Goal: Task Accomplishment & Management: Manage account settings

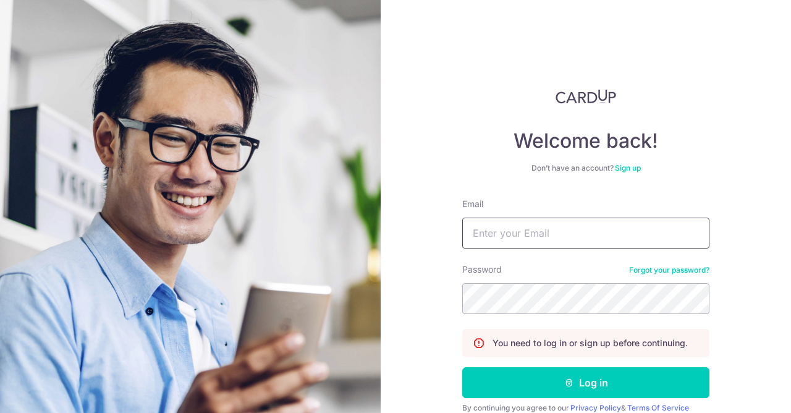
click at [504, 226] on input "Email" at bounding box center [585, 233] width 247 height 31
type input "limshengjie@hotmail.com"
click at [462, 367] on button "Log in" at bounding box center [585, 382] width 247 height 31
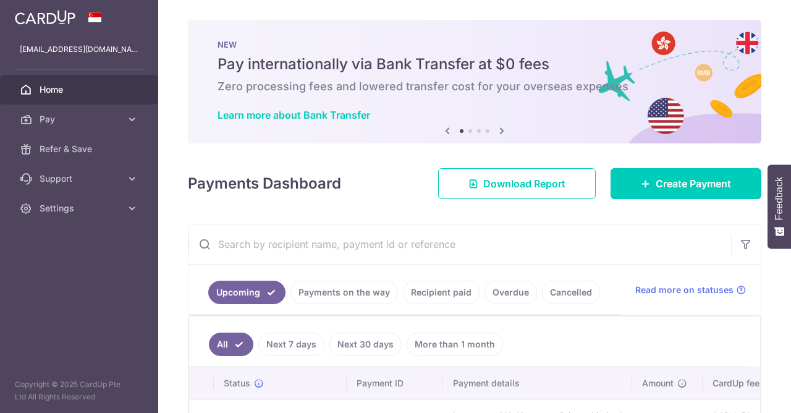
scroll to position [126, 0]
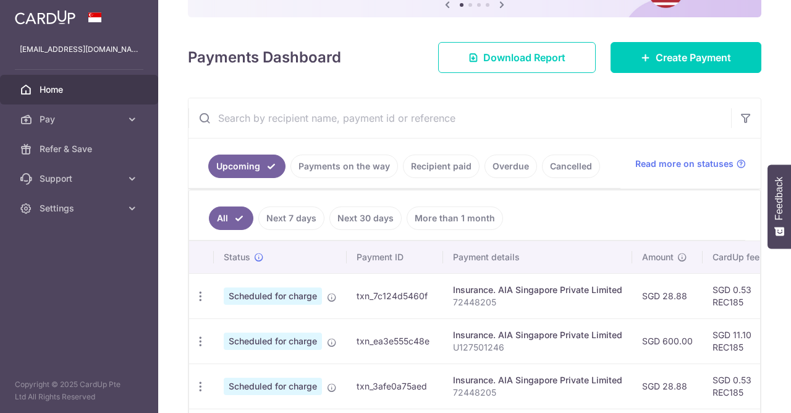
click at [528, 212] on ul "All Next 7 days Next 30 days More than 1 month" at bounding box center [467, 215] width 556 height 50
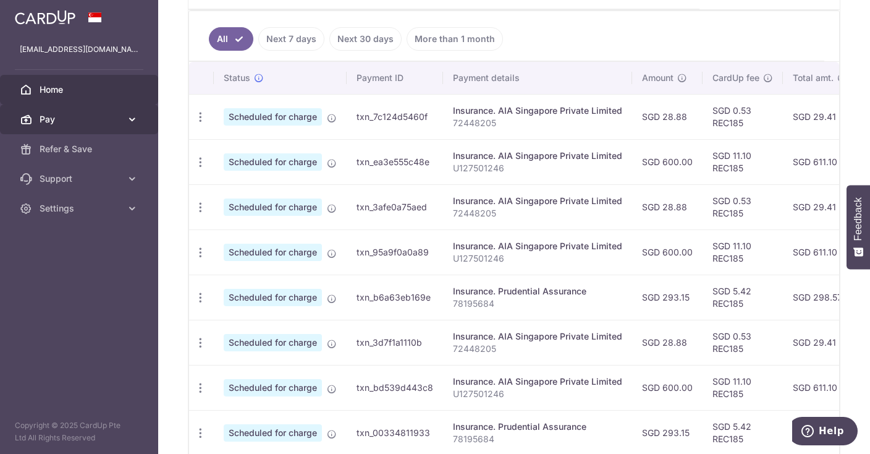
scroll to position [276, 0]
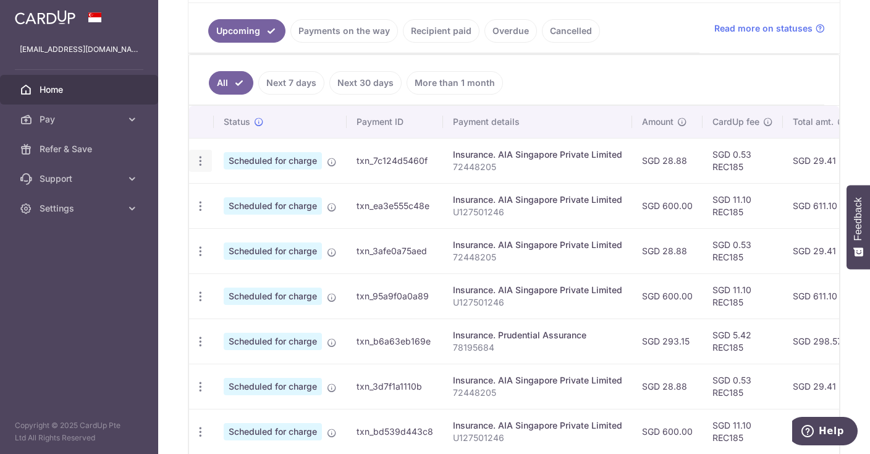
click at [197, 164] on div "Update payment Cancel payment" at bounding box center [200, 161] width 23 height 23
click at [202, 160] on icon "button" at bounding box center [200, 160] width 13 height 13
click at [253, 187] on span "Update payment" at bounding box center [266, 194] width 84 height 15
radio input "true"
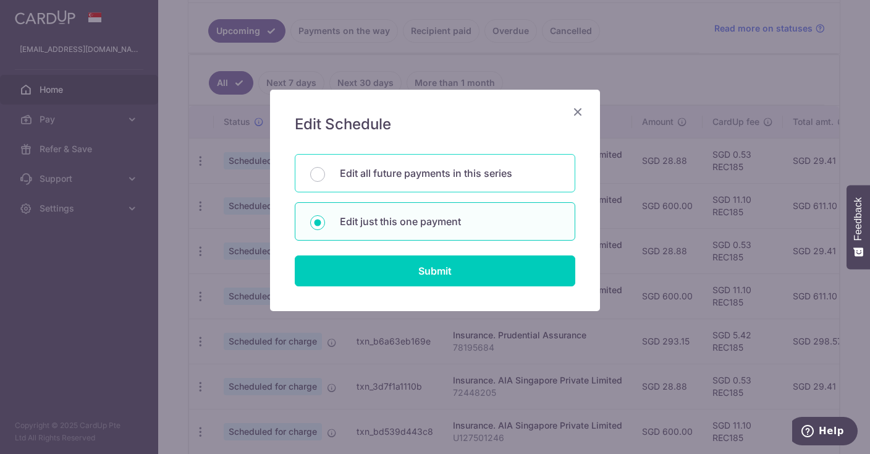
click at [358, 172] on p "Edit all future payments in this series" at bounding box center [450, 173] width 220 height 15
click at [325, 172] on input "Edit all future payments in this series" at bounding box center [317, 174] width 15 height 15
radio input "true"
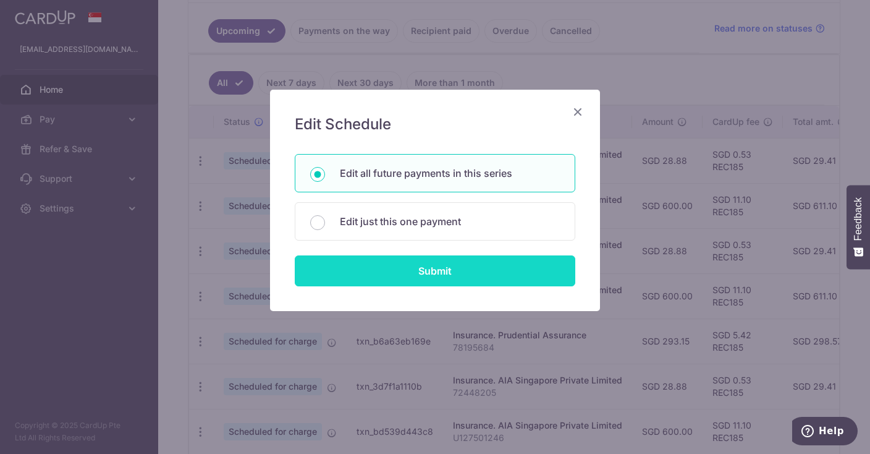
click at [368, 255] on input "Submit" at bounding box center [435, 270] width 281 height 31
radio input "true"
type input "28.88"
type input "72448205"
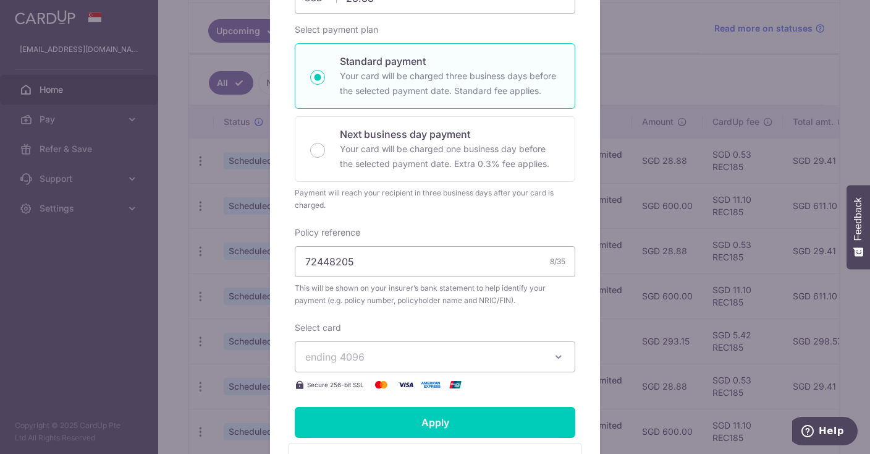
scroll to position [293, 0]
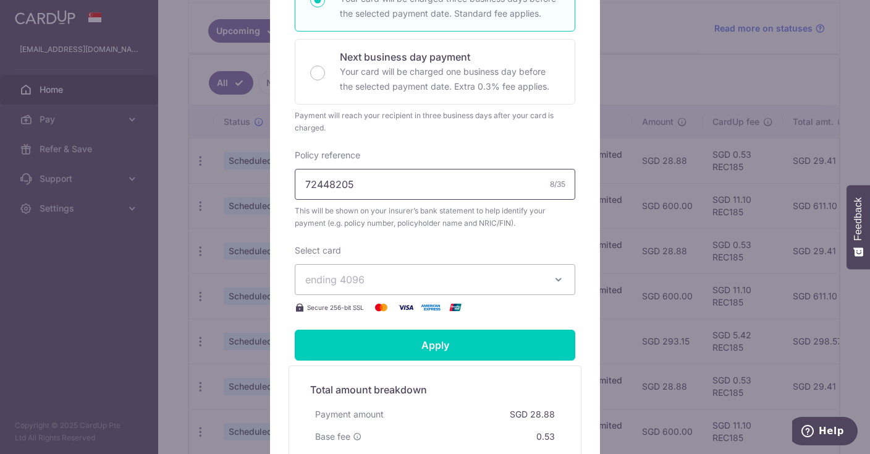
click at [476, 200] on input "72448205" at bounding box center [435, 184] width 281 height 31
drag, startPoint x: 476, startPoint y: 203, endPoint x: 0, endPoint y: 140, distance: 480.6
click at [295, 169] on input "72448205" at bounding box center [435, 184] width 281 height 31
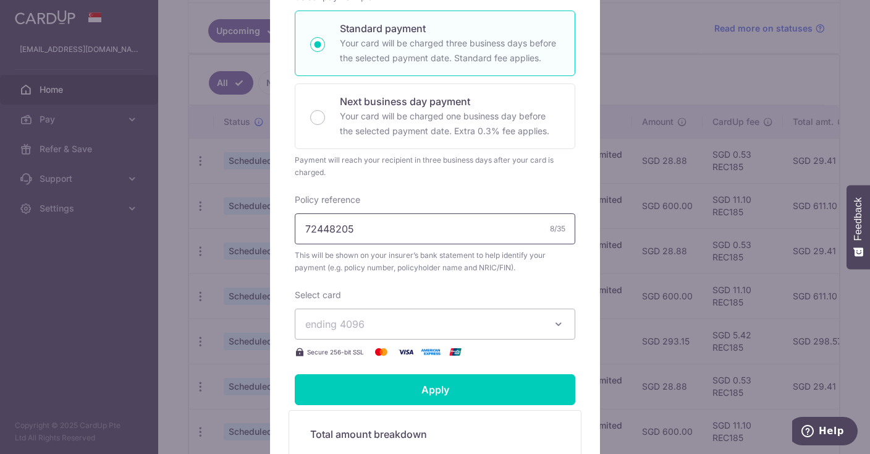
scroll to position [253, 0]
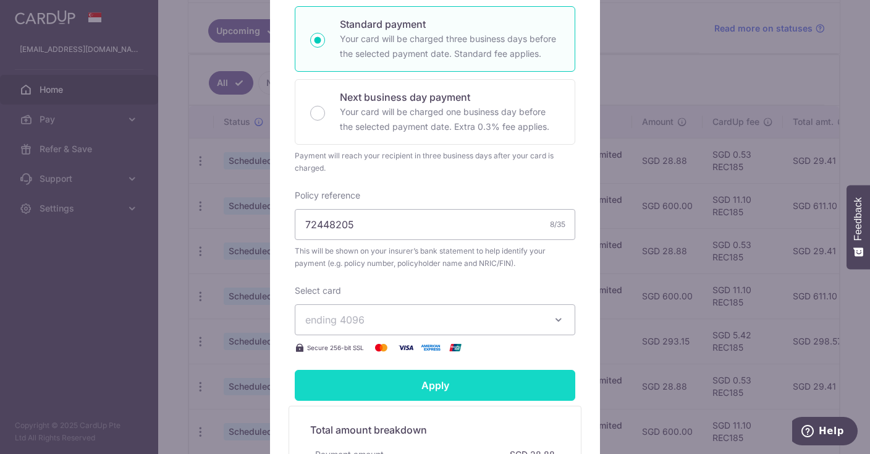
click at [416, 395] on input "Apply" at bounding box center [435, 385] width 281 height 31
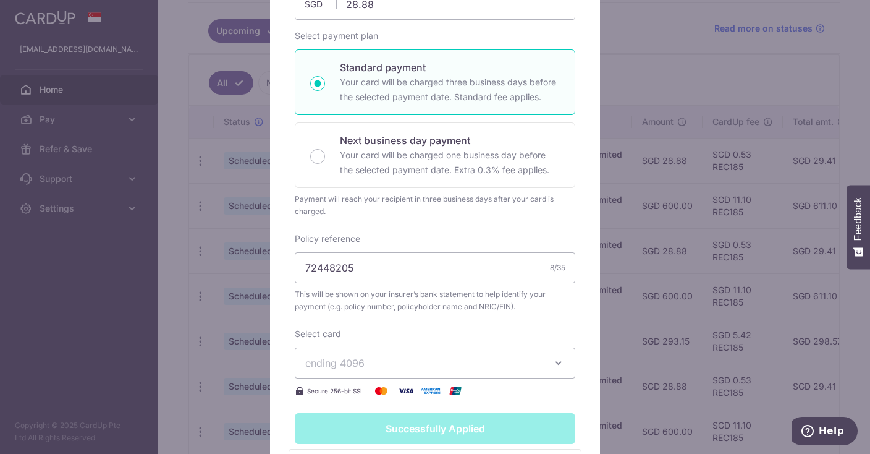
type input "Successfully Applied"
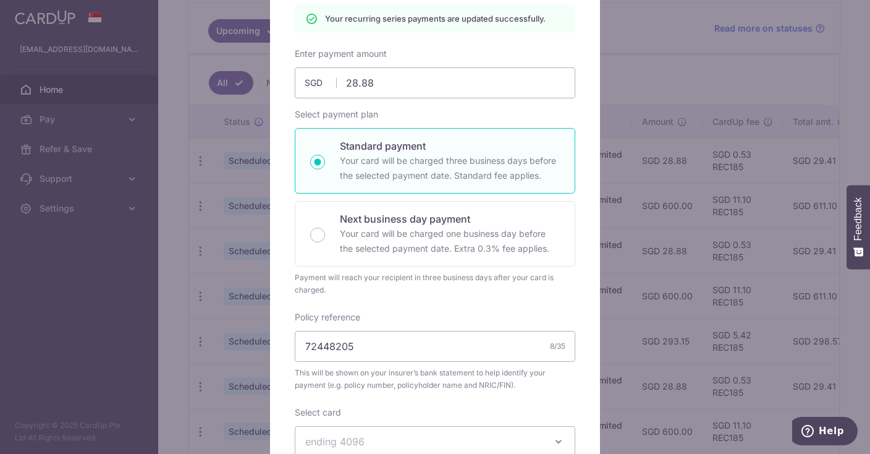
scroll to position [169, 0]
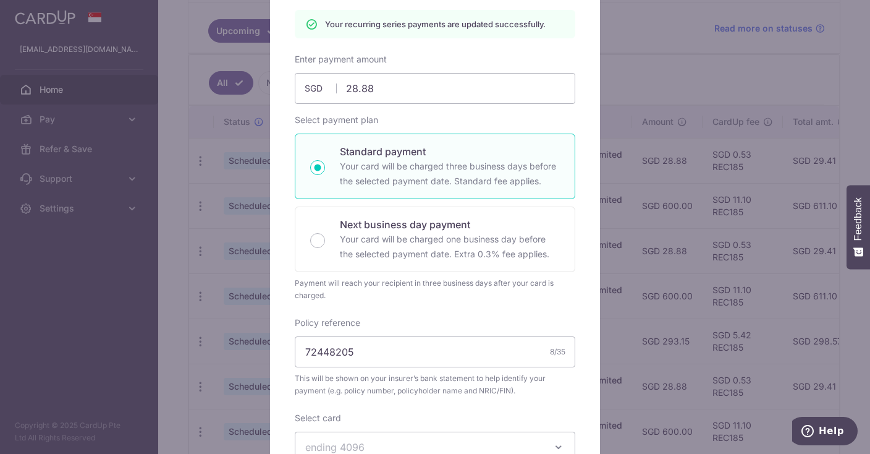
click at [397, 188] on p "Your card will be charged three business days before the selected payment date.…" at bounding box center [450, 174] width 220 height 30
click at [325, 175] on input "Standard payment Your card will be charged three business days before the selec…" at bounding box center [317, 167] width 15 height 15
radio input "true"
type input "Apply"
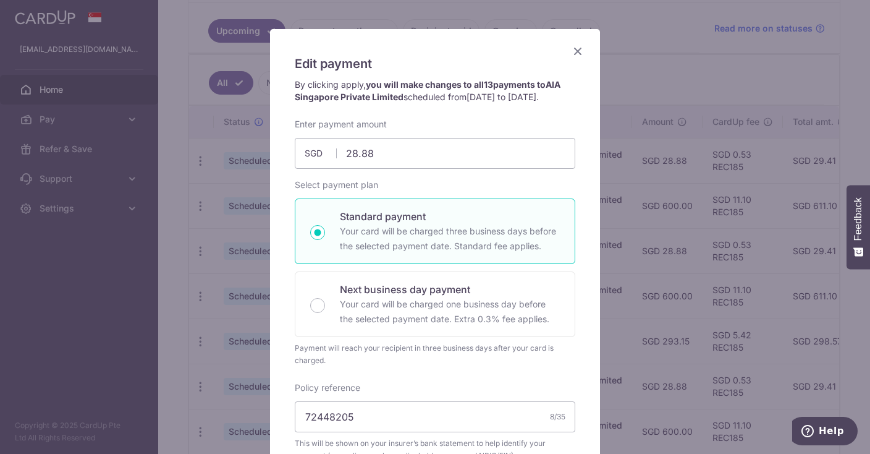
scroll to position [0, 0]
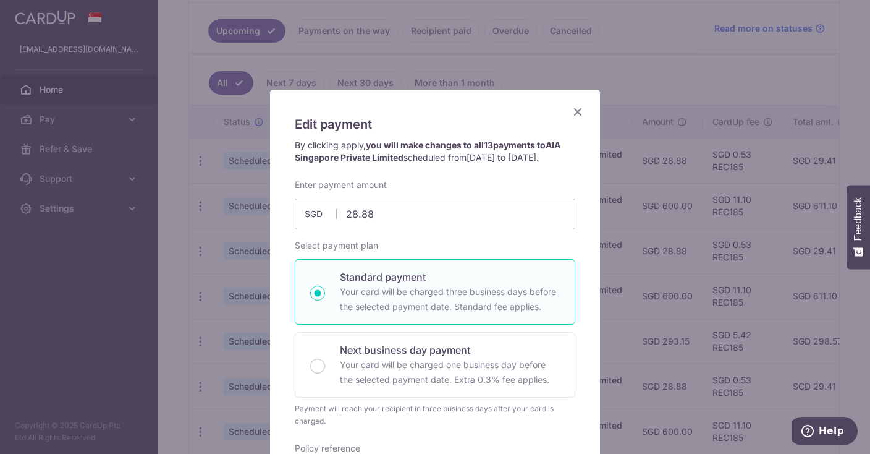
click at [527, 158] on span "13/09/2025 to 13/09/2026" at bounding box center [502, 157] width 70 height 11
click at [582, 109] on icon "Close" at bounding box center [577, 111] width 15 height 15
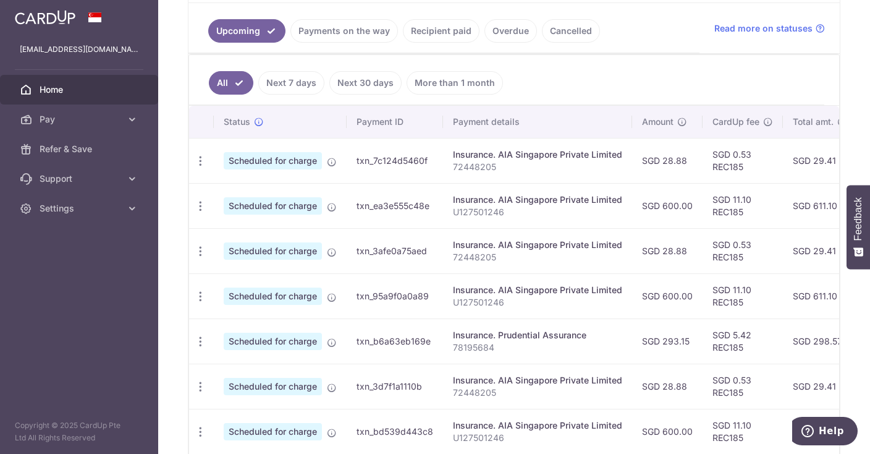
scroll to position [230, 0]
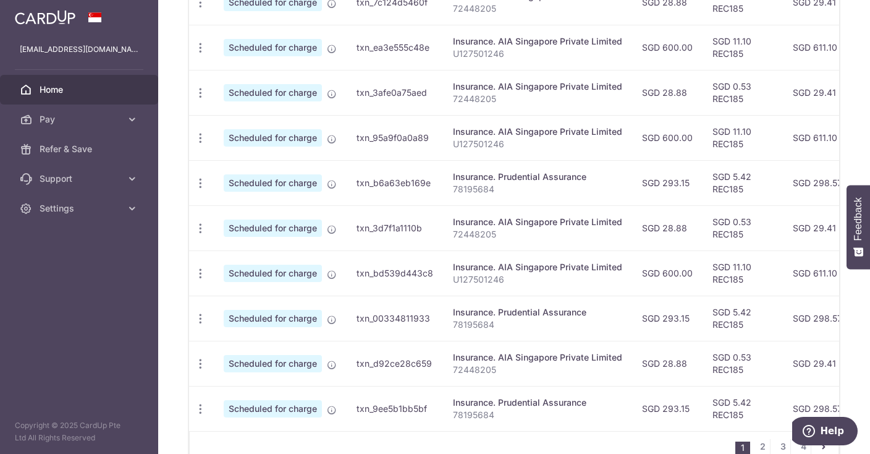
scroll to position [494, 0]
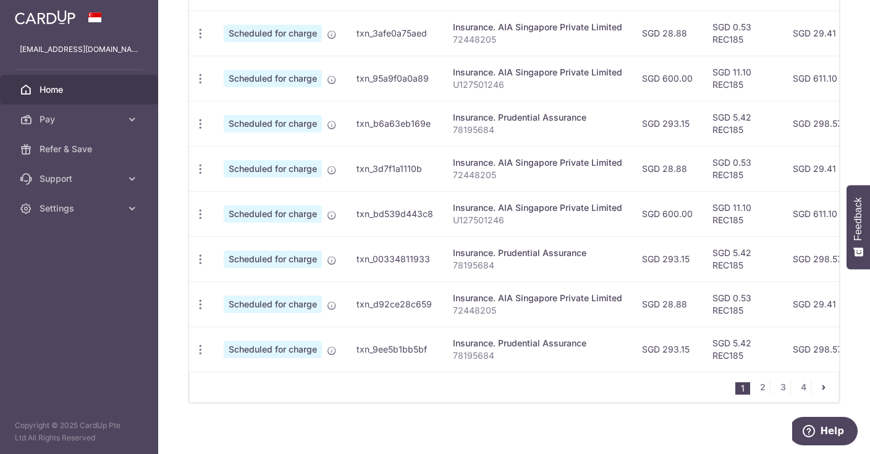
click at [501, 357] on td "Insurance. Prudential Assurance 78195684" at bounding box center [537, 348] width 189 height 45
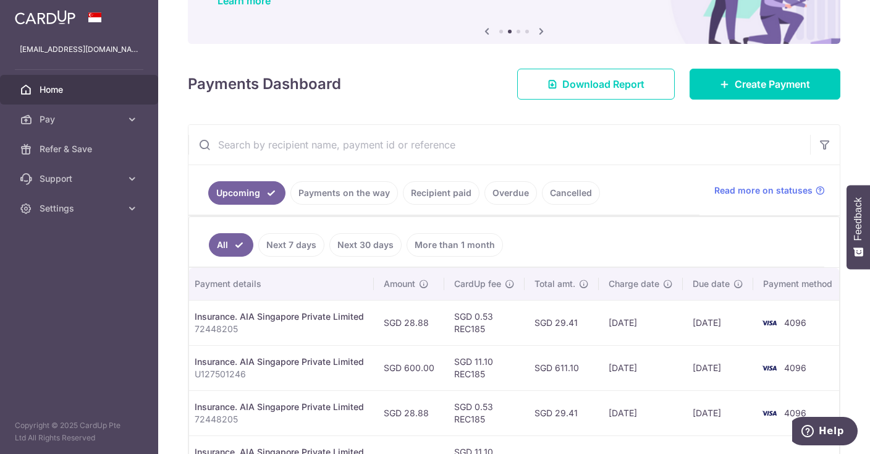
scroll to position [51, 0]
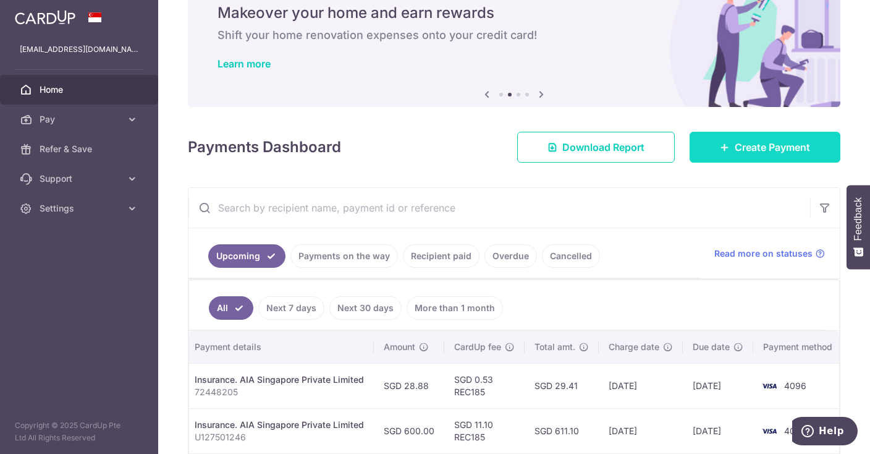
click at [762, 153] on span "Create Payment" at bounding box center [772, 147] width 75 height 15
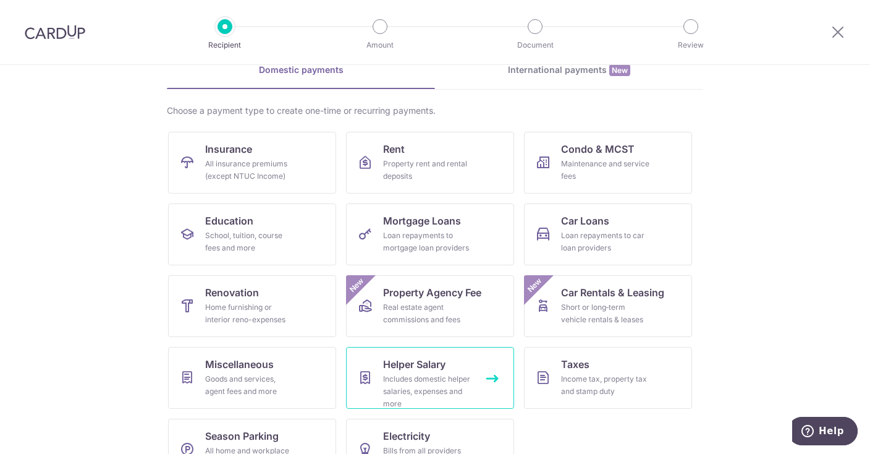
scroll to position [99, 0]
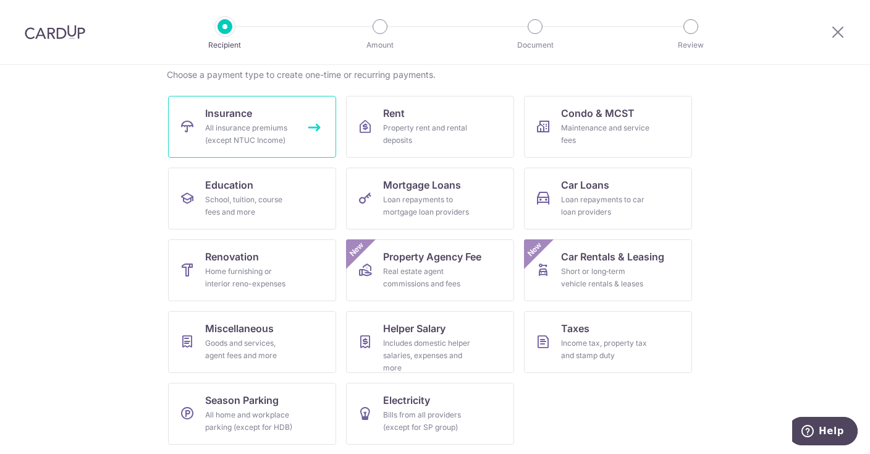
click at [242, 137] on div "All insurance premiums (except NTUC Income)" at bounding box center [249, 134] width 89 height 25
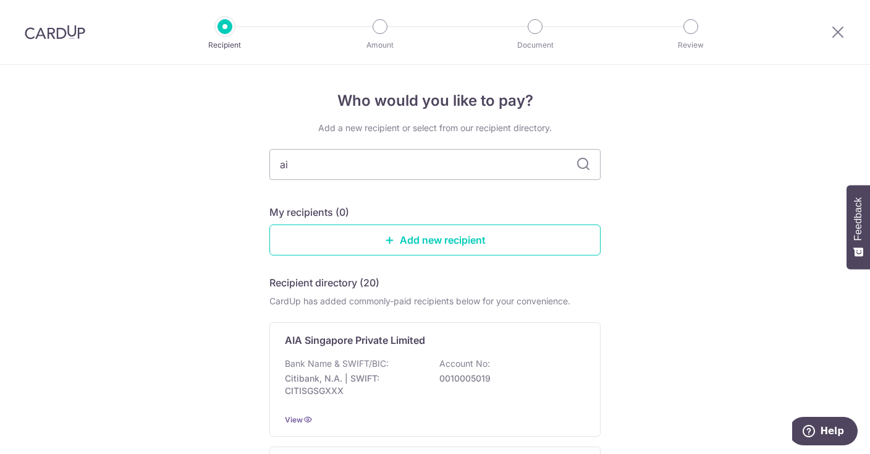
type input "aia"
click at [590, 164] on icon at bounding box center [583, 164] width 15 height 15
click at [499, 168] on input "aia" at bounding box center [434, 164] width 331 height 31
drag, startPoint x: 499, startPoint y: 168, endPoint x: 0, endPoint y: 127, distance: 501.0
click at [269, 149] on input "aia" at bounding box center [434, 164] width 331 height 31
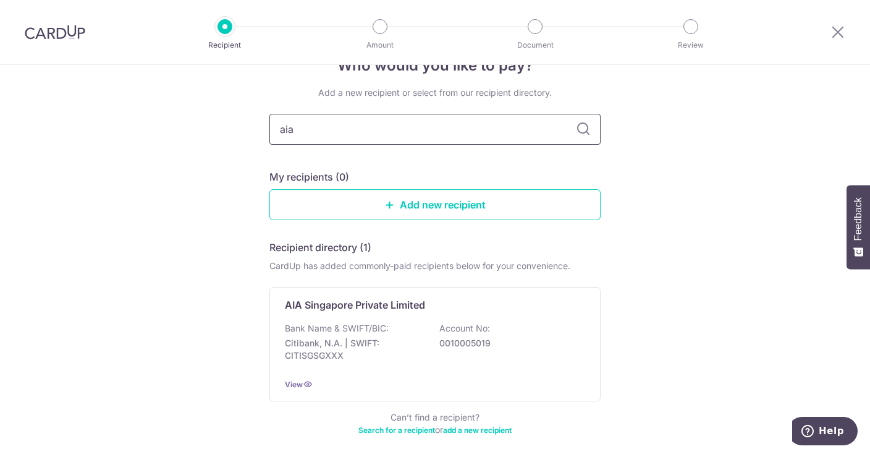
scroll to position [63, 0]
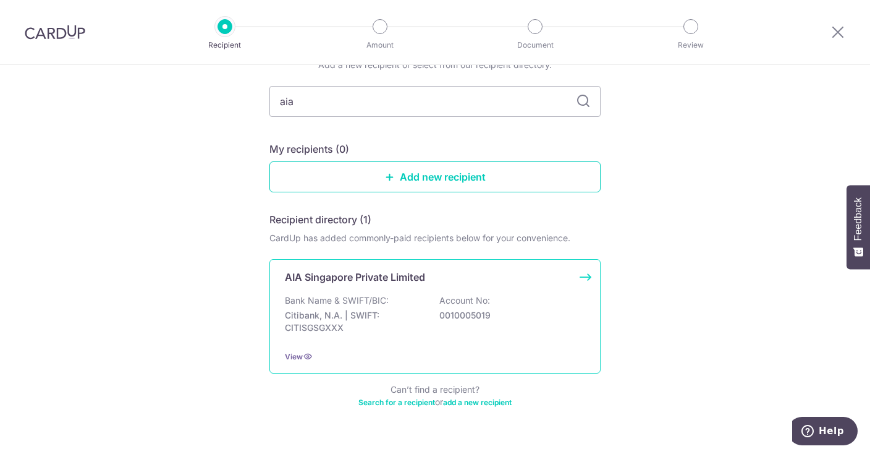
click at [370, 289] on div "AIA Singapore Private Limited Bank Name & SWIFT/BIC: Citibank, N.A. | SWIFT: CI…" at bounding box center [434, 316] width 331 height 114
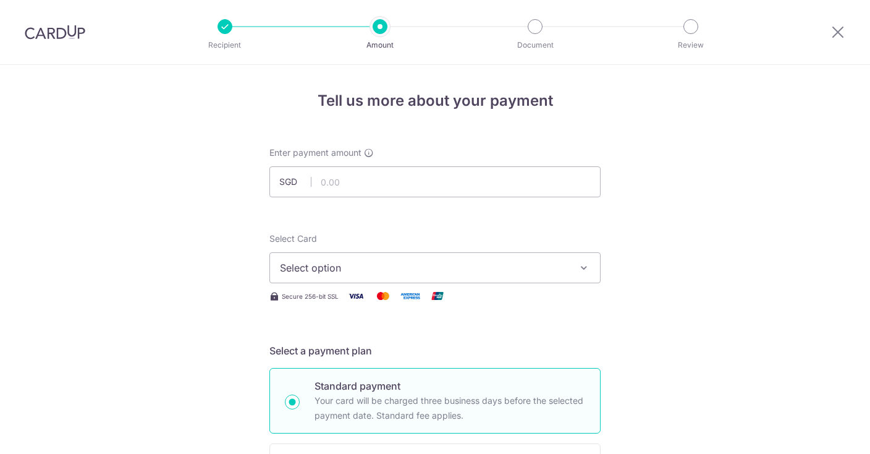
click at [350, 182] on input "text" at bounding box center [434, 181] width 331 height 31
type input "28.88"
click at [319, 263] on span "Select option" at bounding box center [424, 267] width 288 height 15
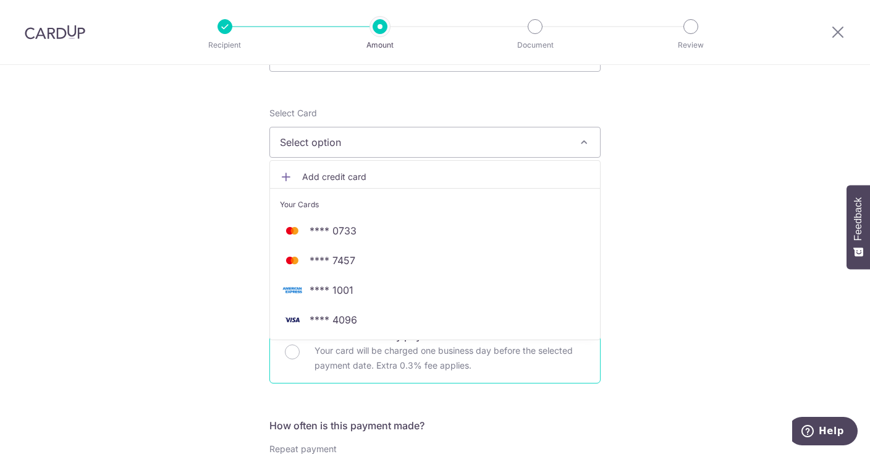
scroll to position [126, 0]
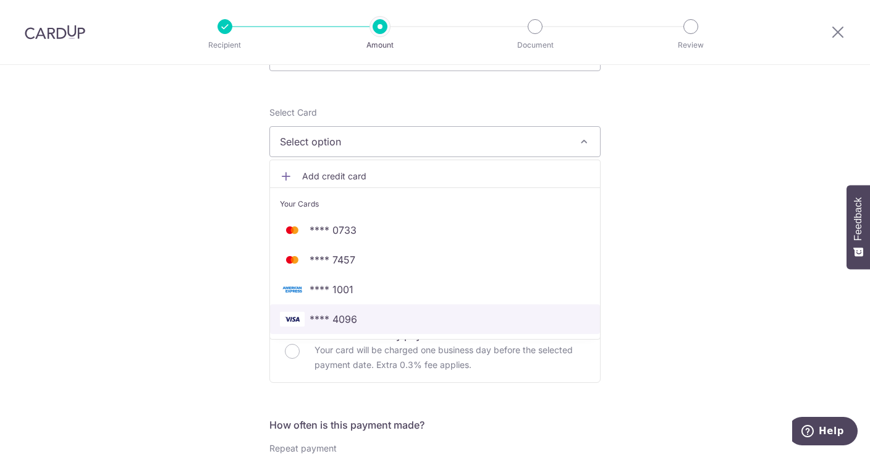
click at [427, 318] on span "**** 4096" at bounding box center [435, 318] width 310 height 15
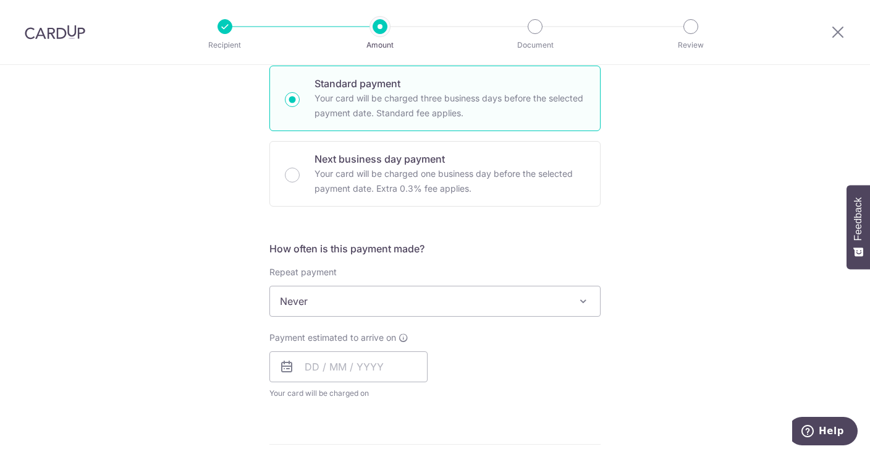
scroll to position [316, 0]
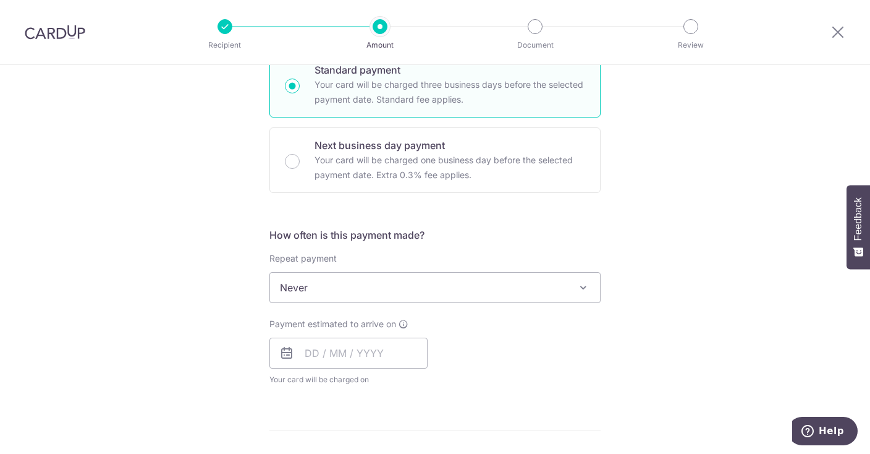
click at [328, 291] on span "Never" at bounding box center [435, 288] width 330 height 30
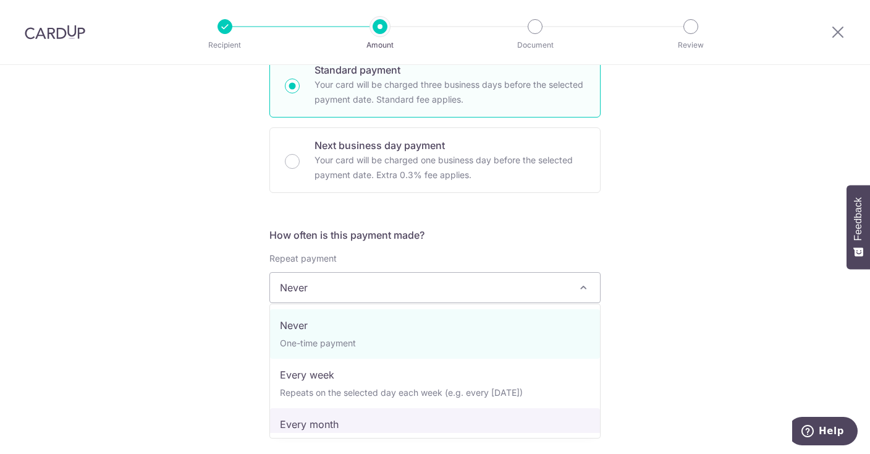
select select "3"
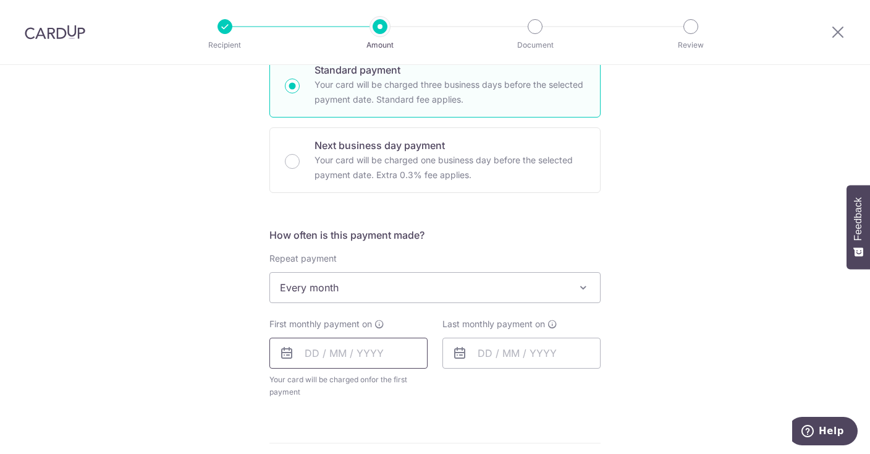
click at [354, 354] on input "text" at bounding box center [348, 352] width 158 height 31
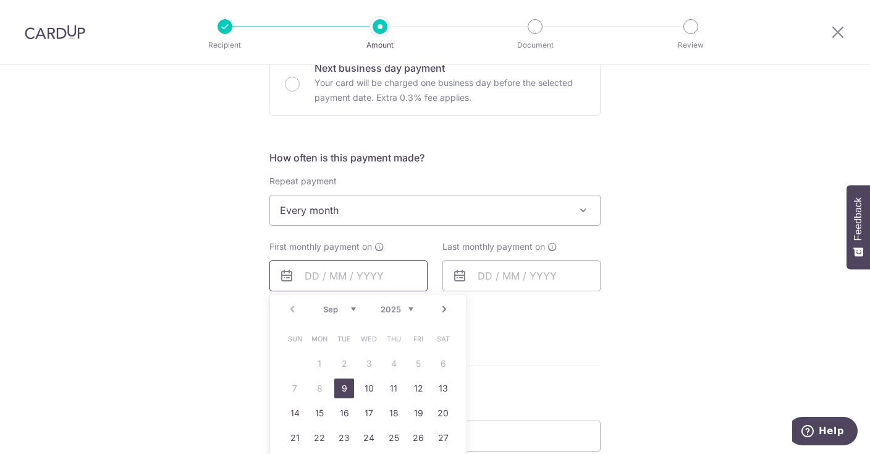
scroll to position [442, 0]
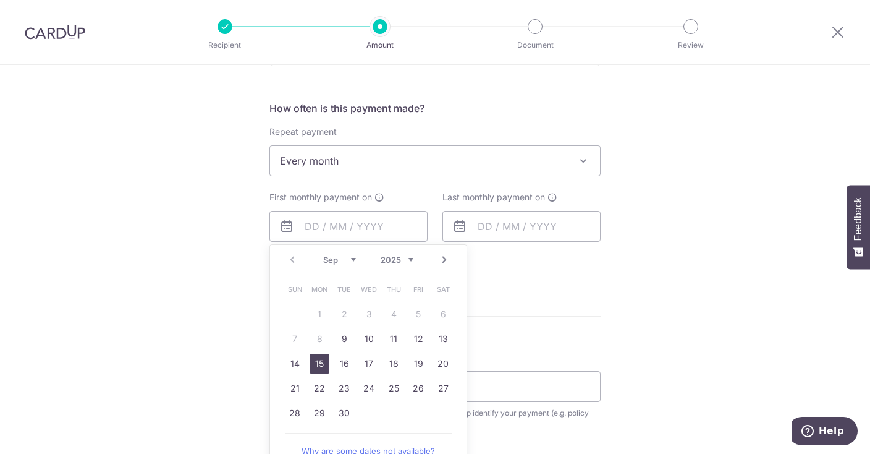
click at [320, 361] on link "15" at bounding box center [320, 363] width 20 height 20
type input "15/09/2025"
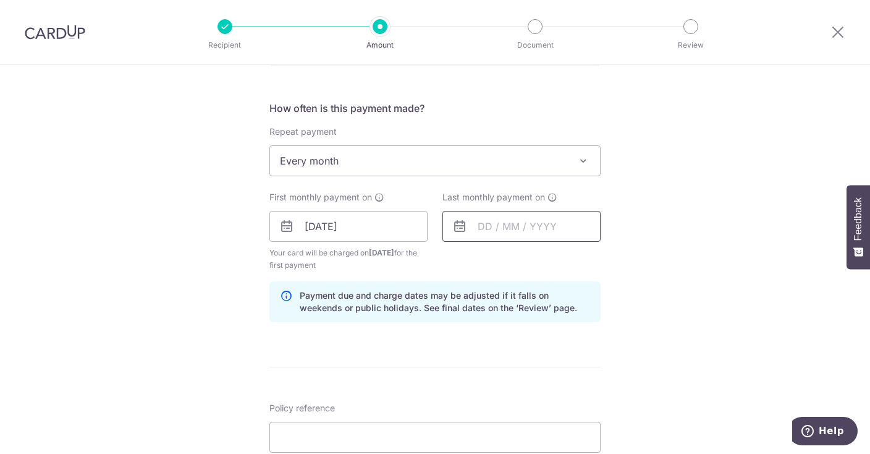
click at [556, 228] on input "text" at bounding box center [521, 226] width 158 height 31
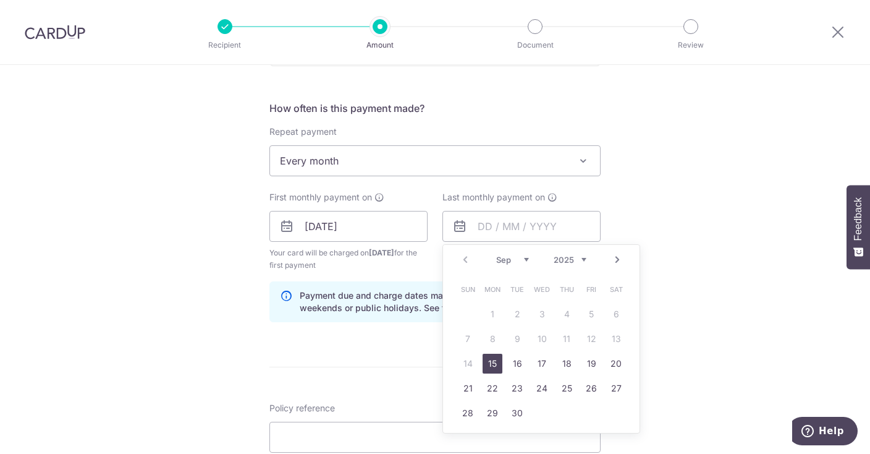
click at [788, 351] on div "Tell us more about your payment Enter payment amount SGD 28.88 28.88 Select Car…" at bounding box center [435, 238] width 870 height 1232
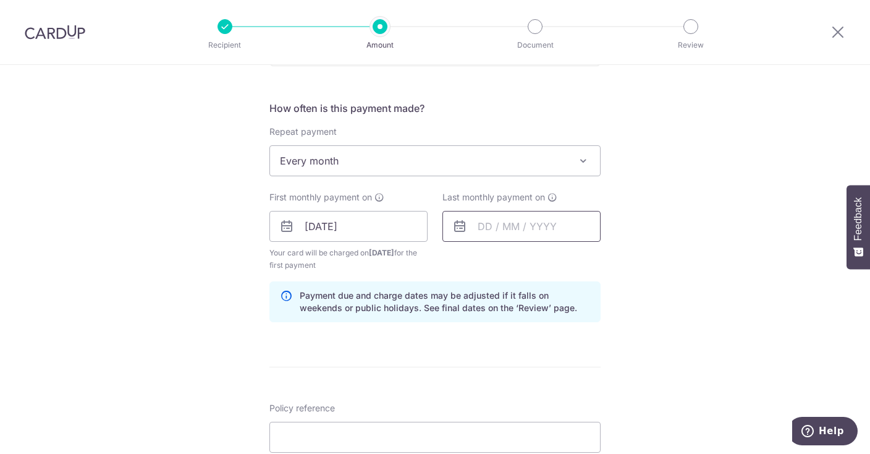
click at [570, 220] on input "text" at bounding box center [521, 226] width 158 height 31
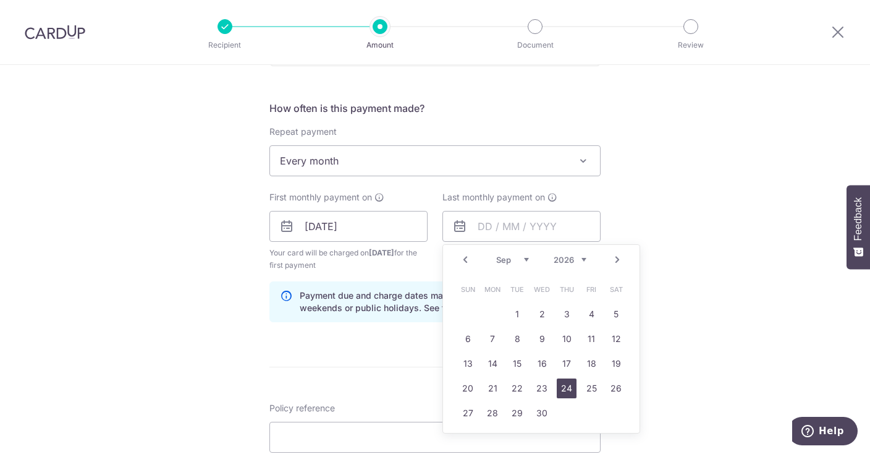
click at [568, 390] on link "24" at bounding box center [567, 388] width 20 height 20
type input "24/09/2026"
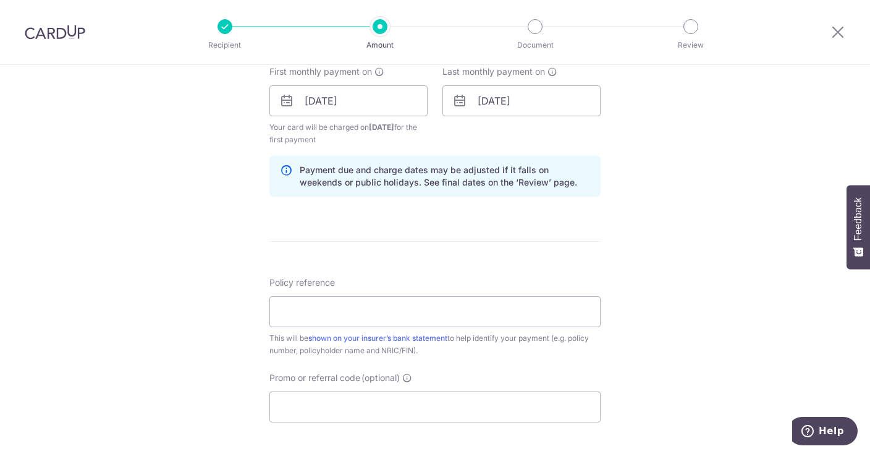
scroll to position [568, 0]
click at [436, 305] on input "Policy reference" at bounding box center [434, 310] width 331 height 31
paste input "72448205"
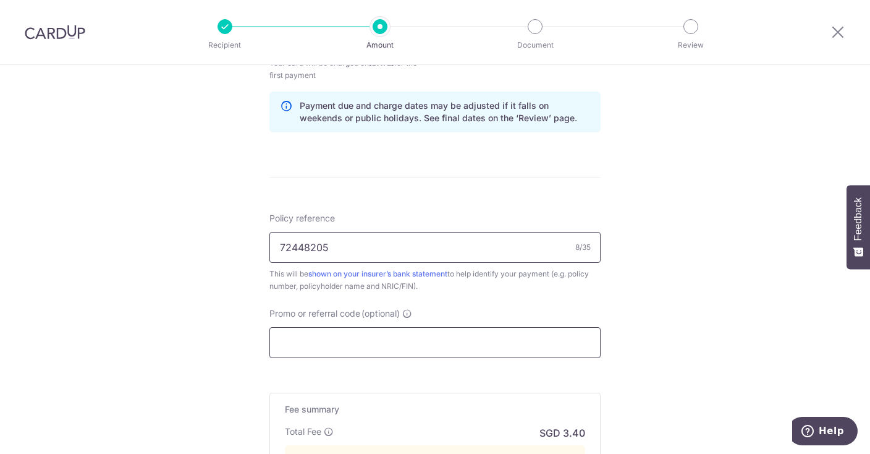
type input "72448205"
click at [361, 345] on input "Promo or referral code (optional)" at bounding box center [434, 342] width 331 height 31
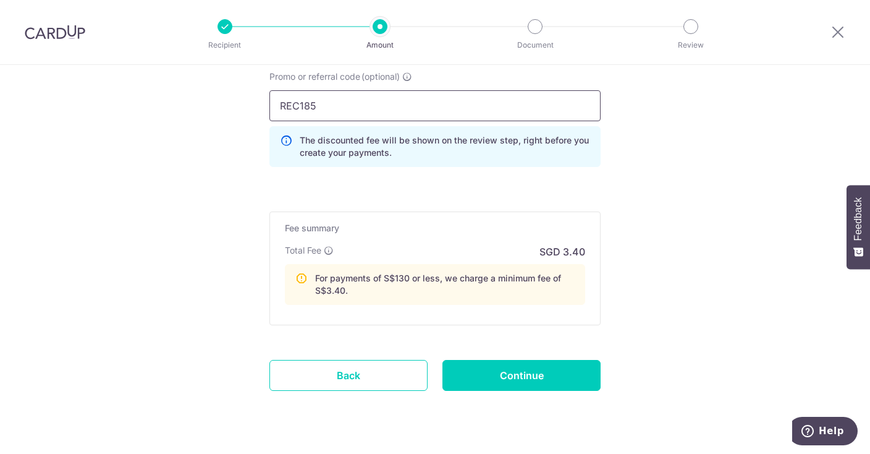
scroll to position [893, 0]
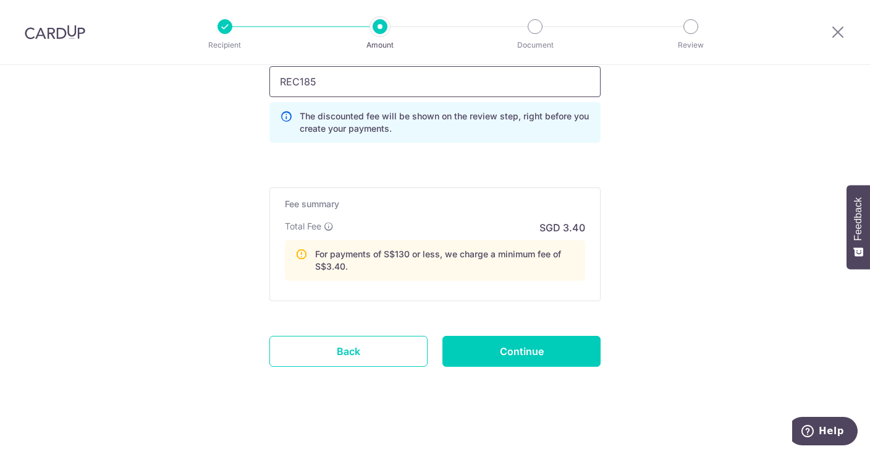
type input "REC185"
click at [492, 352] on input "Continue" at bounding box center [521, 351] width 158 height 31
type input "Create Schedule"
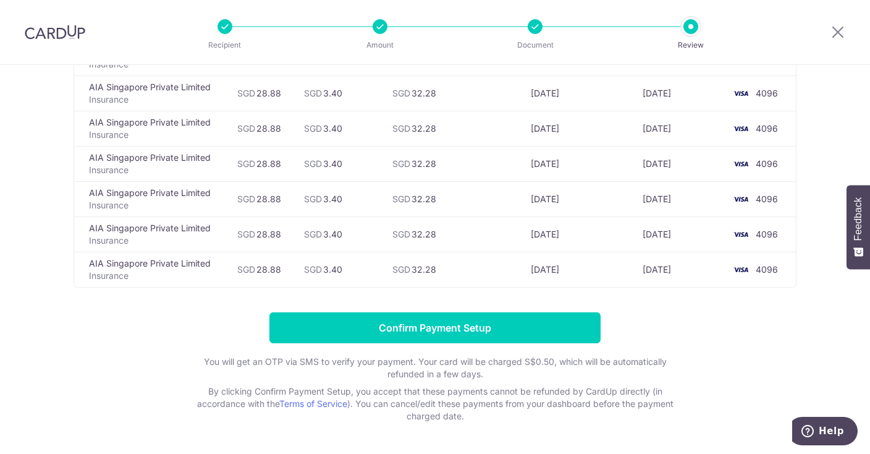
scroll to position [379, 0]
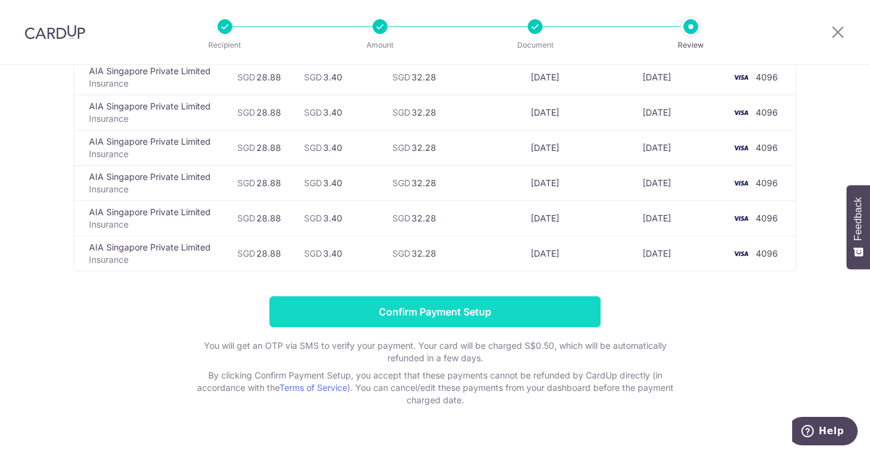
click at [455, 296] on input "Confirm Payment Setup" at bounding box center [434, 311] width 331 height 31
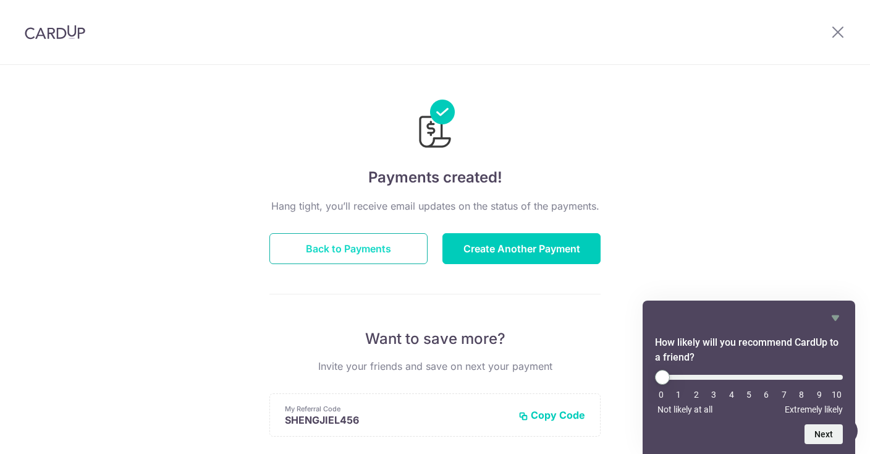
click at [407, 247] on button "Back to Payments" at bounding box center [348, 248] width 158 height 31
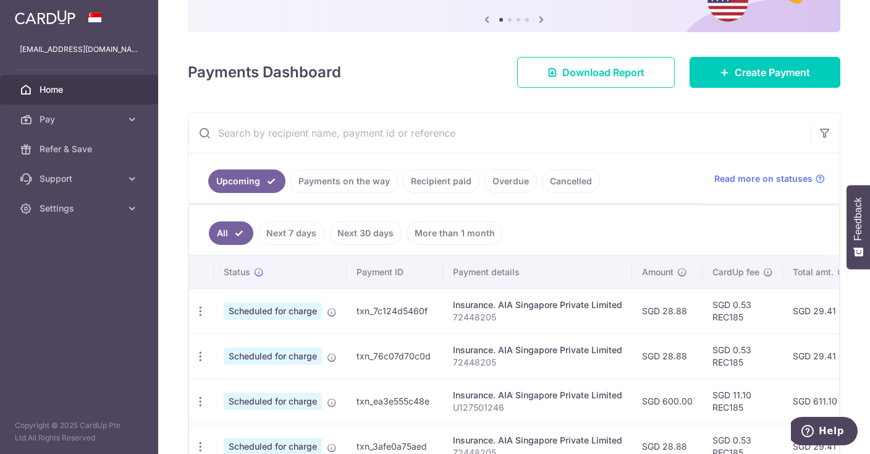
scroll to position [189, 0]
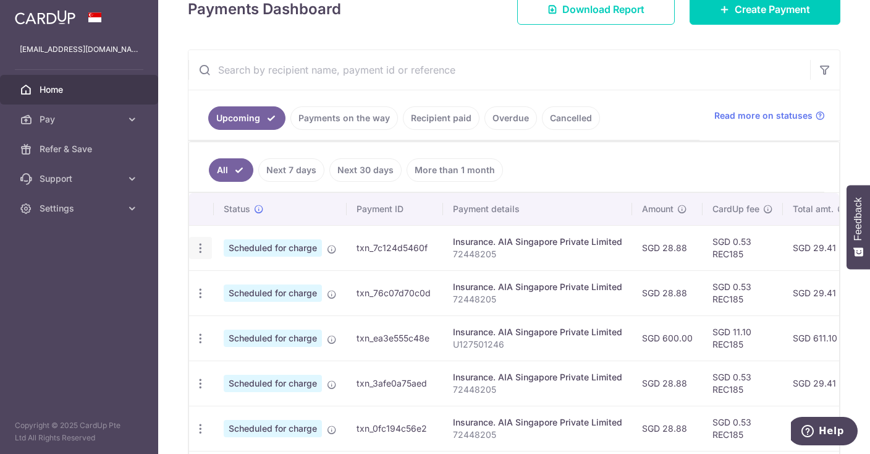
click at [193, 248] on div "Update payment Cancel payment" at bounding box center [200, 248] width 23 height 23
click at [200, 245] on icon "button" at bounding box center [200, 248] width 13 height 13
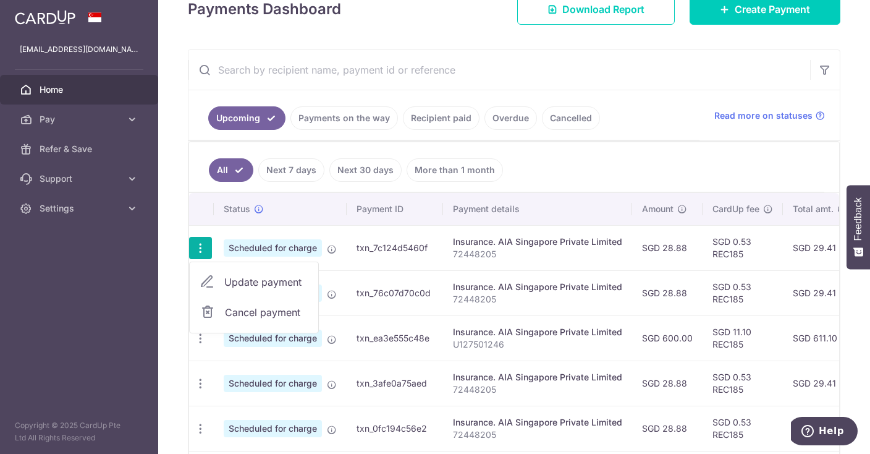
click at [230, 307] on span "Cancel payment" at bounding box center [266, 312] width 83 height 15
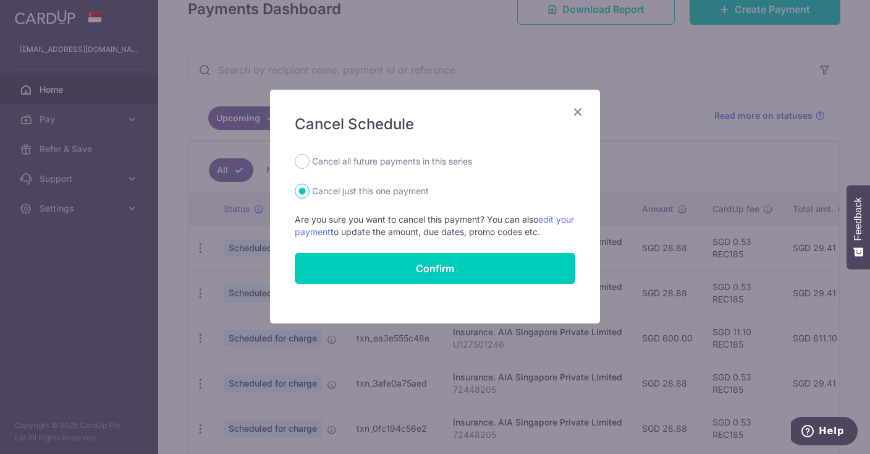
click at [358, 169] on form "Cancel all future payments in this series Cancel just this one payment Are you …" at bounding box center [435, 219] width 281 height 130
click at [363, 167] on label "Cancel all future payments in this series" at bounding box center [392, 161] width 160 height 15
click at [310, 167] on input "Cancel all future payments in this series" at bounding box center [302, 161] width 15 height 15
radio input "true"
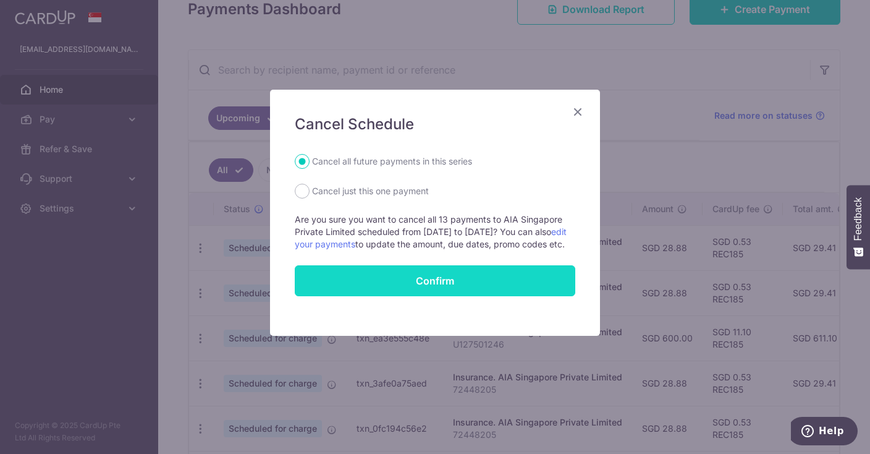
click at [355, 279] on button "Confirm" at bounding box center [435, 280] width 281 height 31
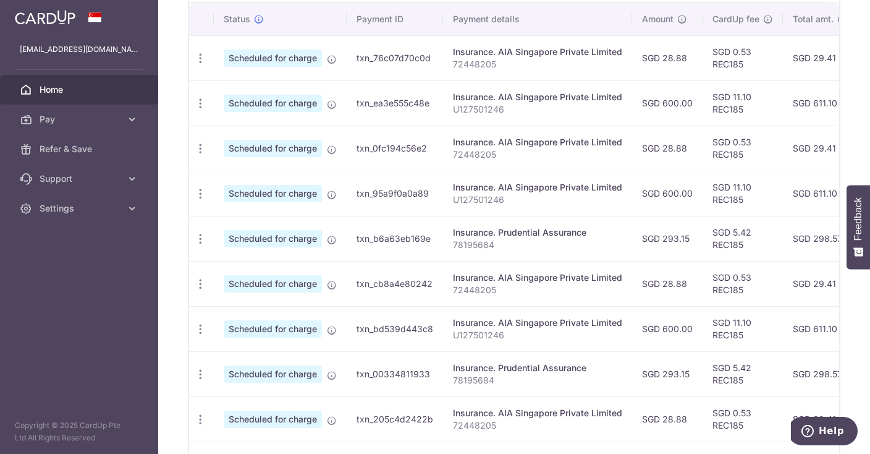
scroll to position [442, 0]
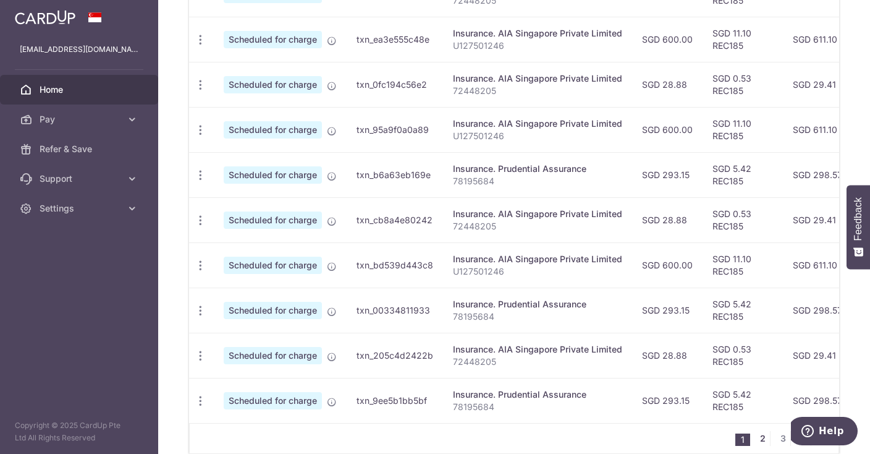
click at [763, 431] on link "2" at bounding box center [762, 438] width 15 height 15
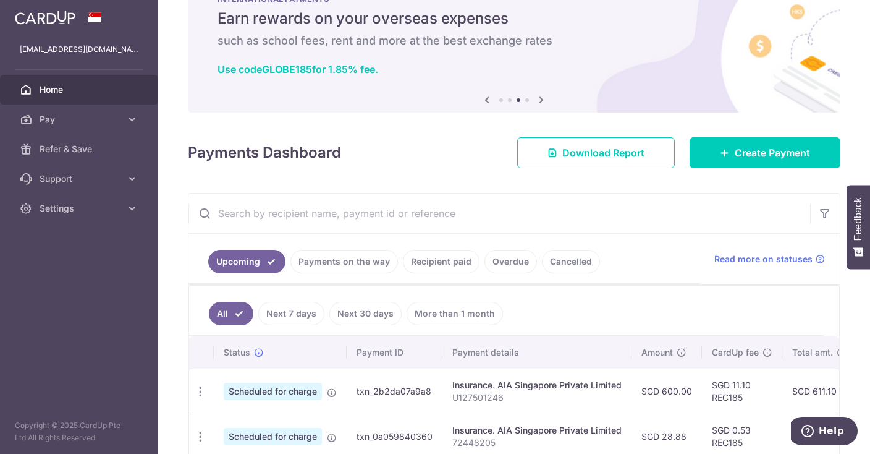
click at [352, 267] on link "Payments on the way" at bounding box center [344, 261] width 108 height 23
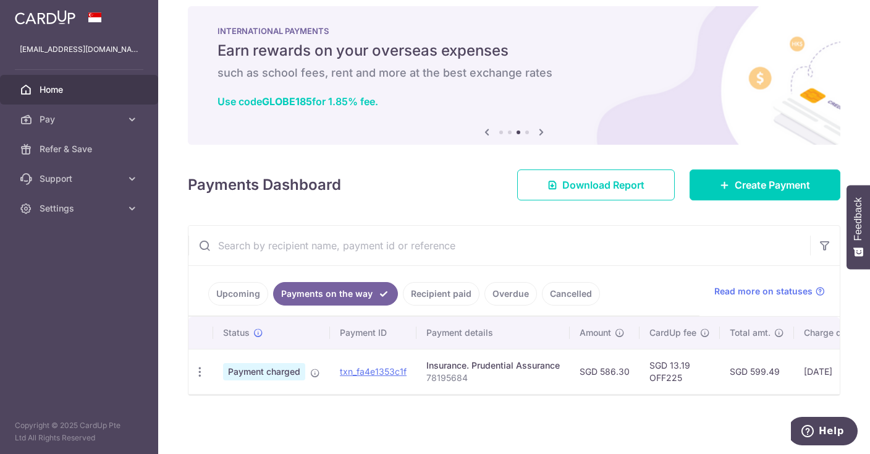
scroll to position [10, 0]
